Goal: Task Accomplishment & Management: Use online tool/utility

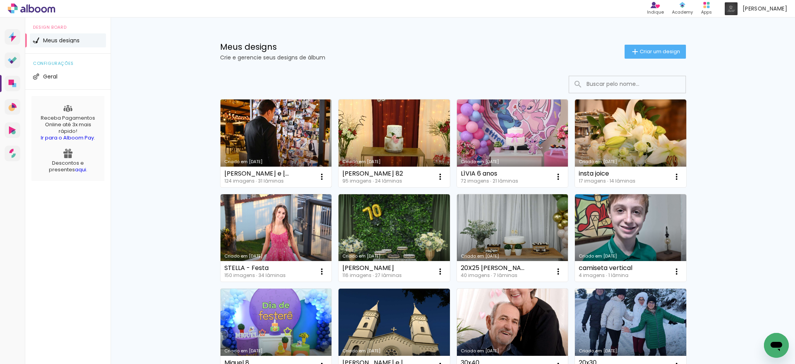
click at [287, 139] on link "Criado em [DATE]" at bounding box center [275, 143] width 111 height 88
